Goal: Task Accomplishment & Management: Manage account settings

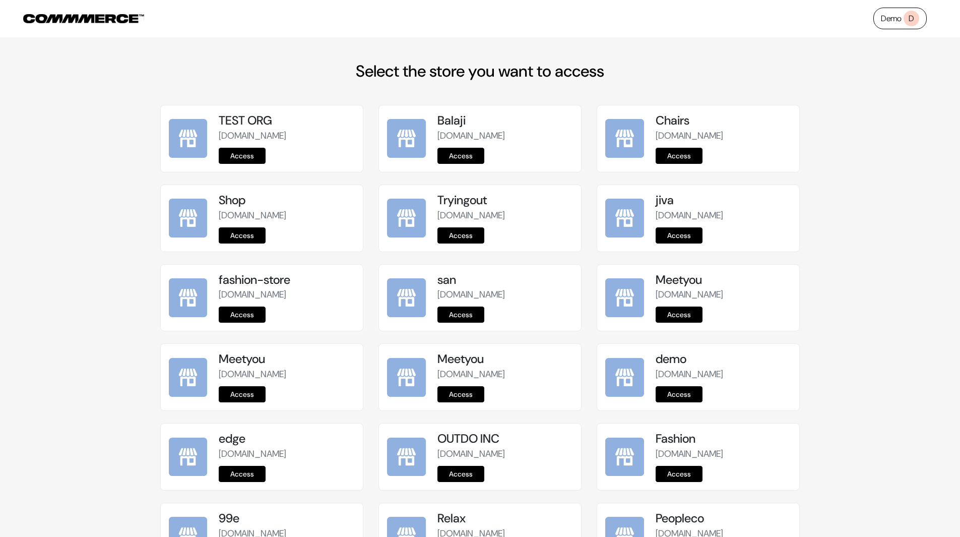
click at [788, 18] on nav "Demo D" at bounding box center [480, 18] width 960 height 37
click at [896, 14] on link "Demo D" at bounding box center [899, 19] width 53 height 22
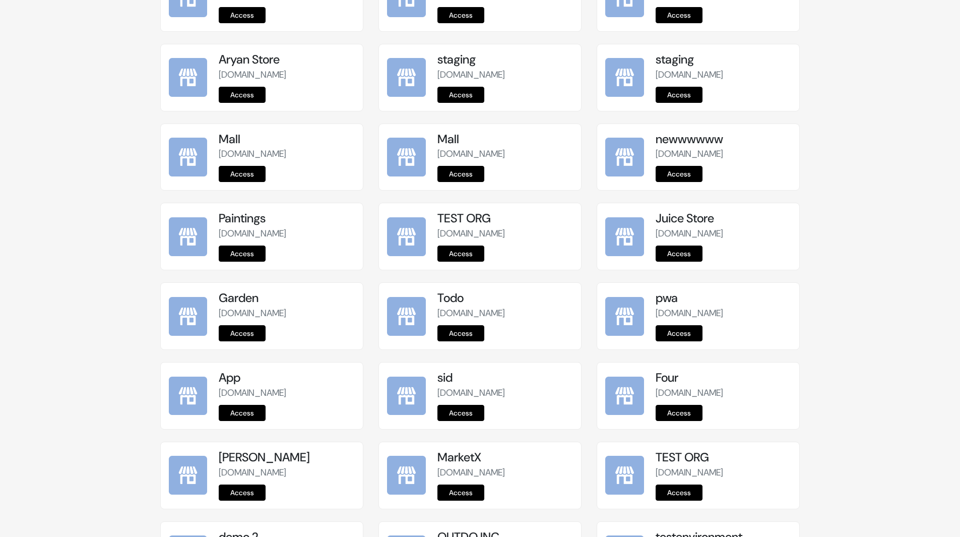
scroll to position [1116, 0]
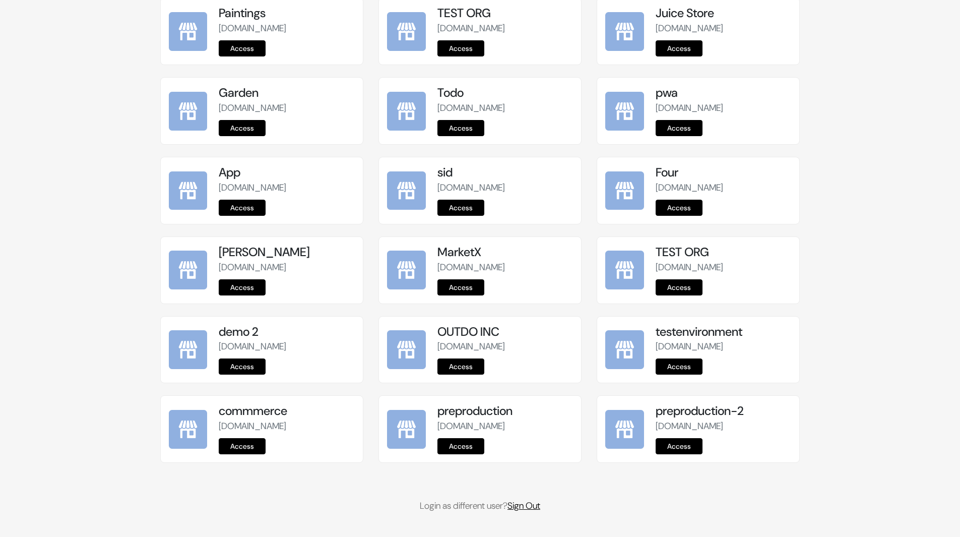
click at [533, 509] on link "Sign Out" at bounding box center [523, 505] width 33 height 12
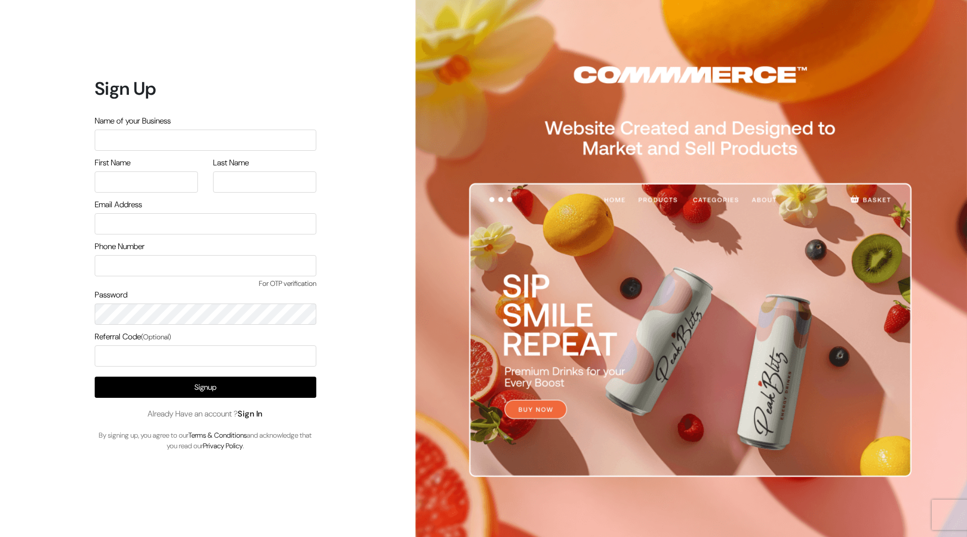
click at [258, 416] on link "Sign In" at bounding box center [250, 413] width 25 height 11
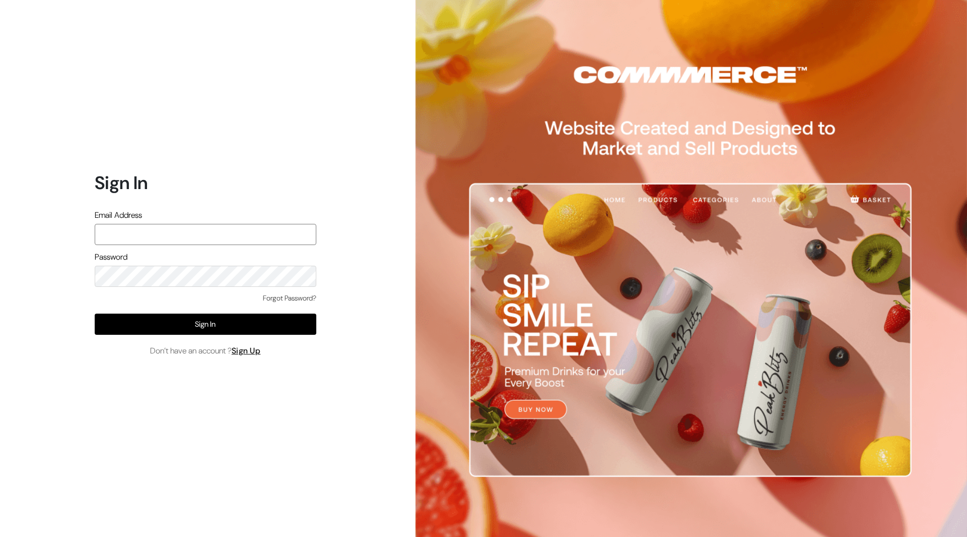
type input "demo@outdocart.in"
